Goal: Information Seeking & Learning: Learn about a topic

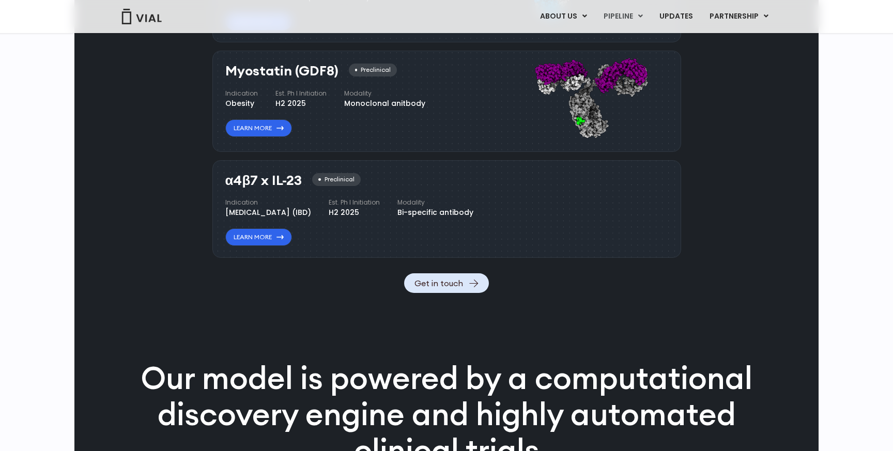
scroll to position [1061, 0]
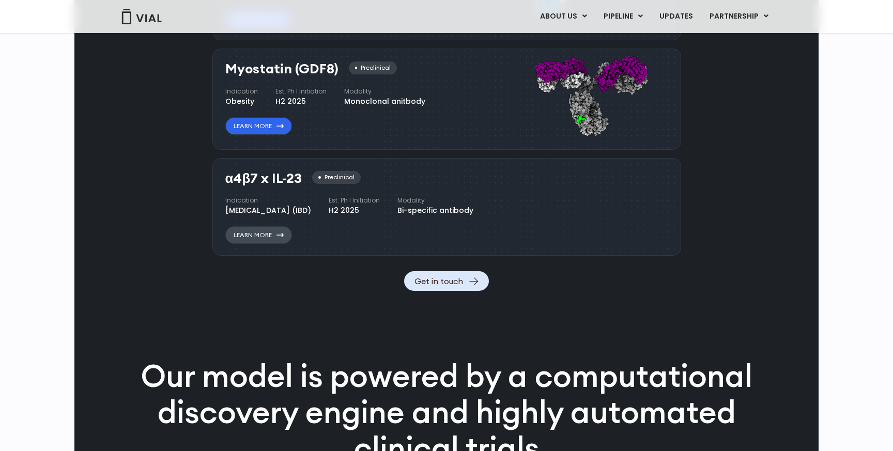
click at [272, 244] on link "Learn More" at bounding box center [258, 235] width 67 height 18
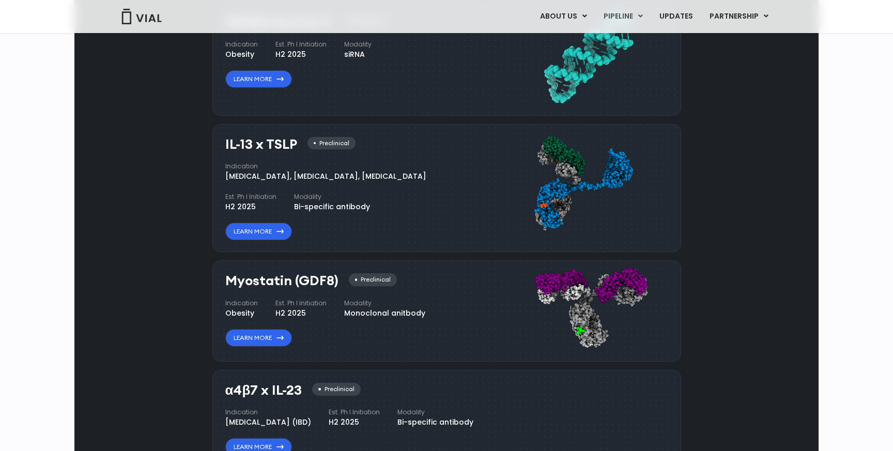
scroll to position [845, 0]
